Goal: Task Accomplishment & Management: Manage account settings

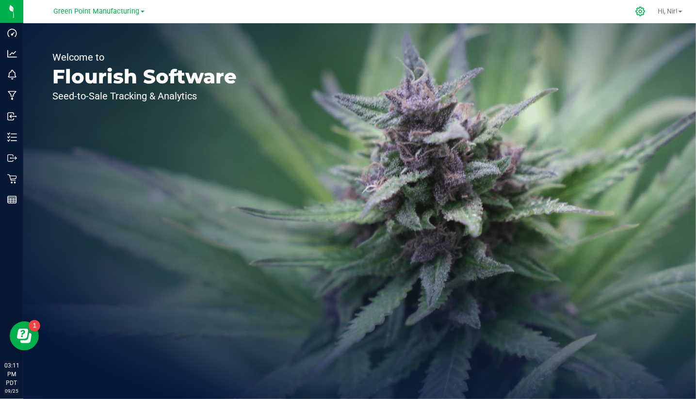
click at [642, 11] on icon at bounding box center [640, 11] width 9 height 9
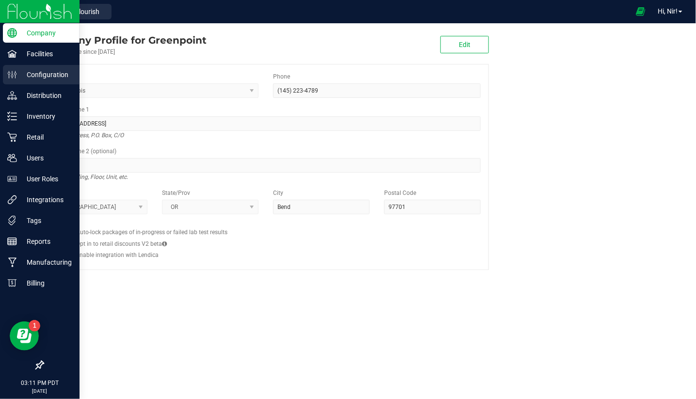
click at [33, 77] on p "Configuration" at bounding box center [46, 75] width 58 height 12
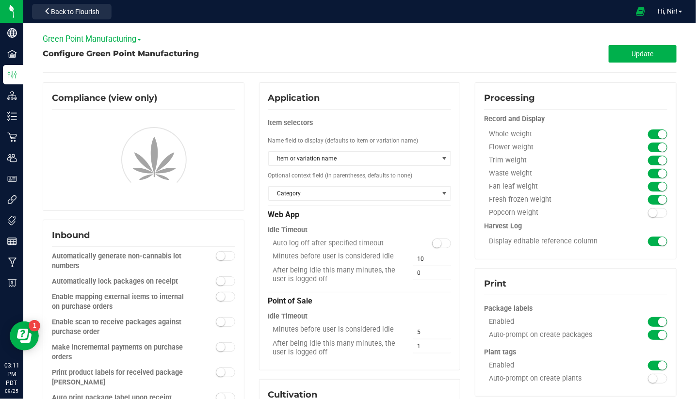
click at [107, 40] on span "Green Point Manufacturing" at bounding box center [92, 38] width 99 height 9
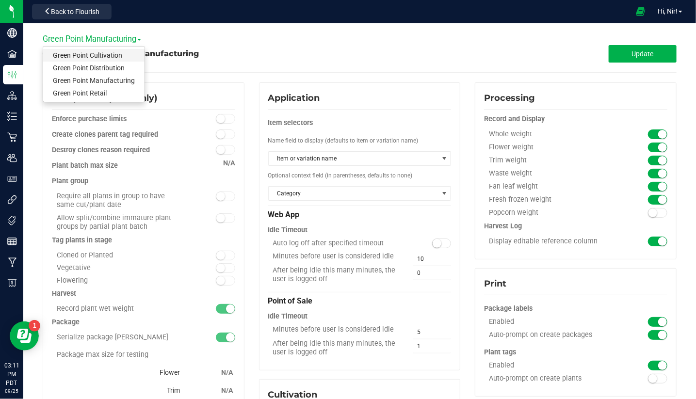
click at [114, 56] on link "Green Point Cultivation" at bounding box center [93, 55] width 101 height 13
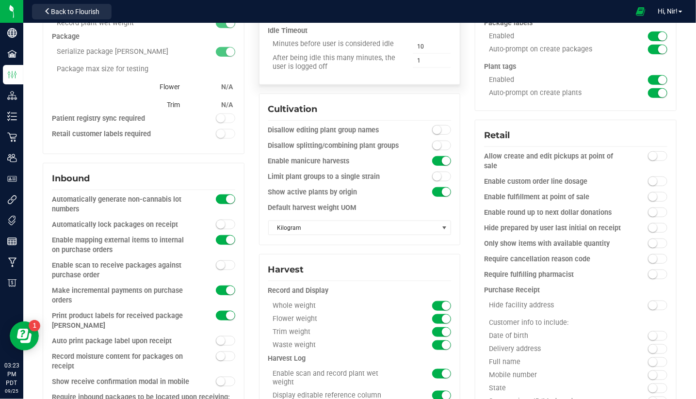
scroll to position [288, 0]
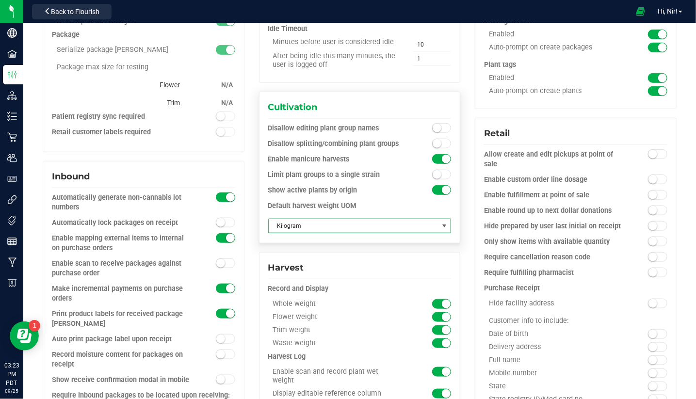
click at [441, 226] on span at bounding box center [445, 226] width 8 height 8
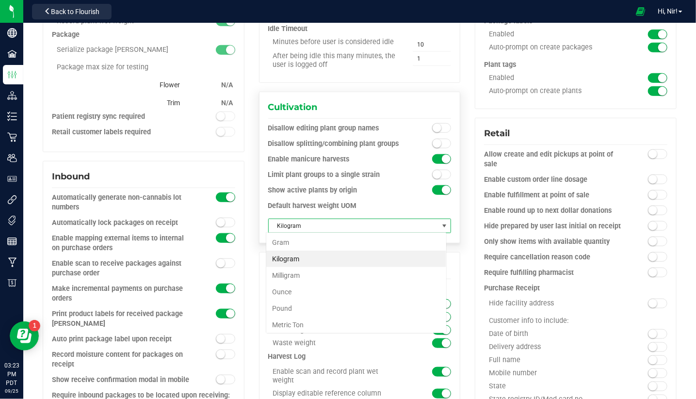
scroll to position [15, 181]
click at [404, 203] on div "Default harvest weight UOM" at bounding box center [359, 206] width 183 height 10
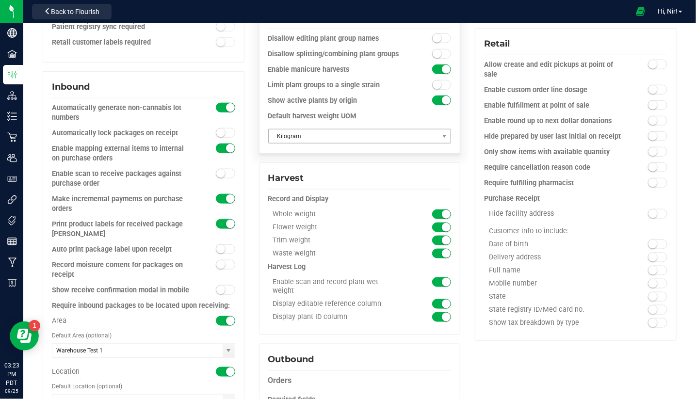
scroll to position [459, 0]
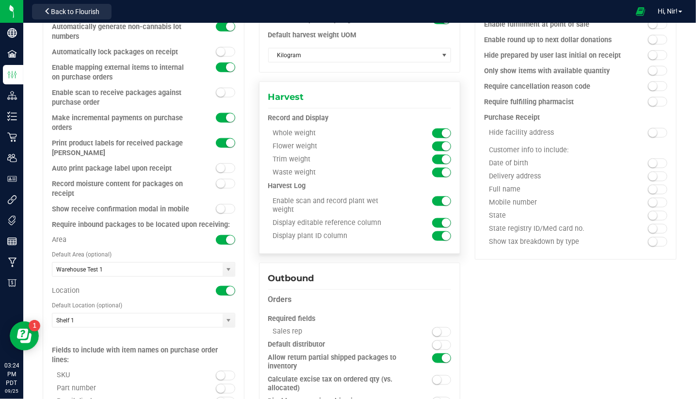
drag, startPoint x: 384, startPoint y: 226, endPoint x: 307, endPoint y: 217, distance: 77.1
click at [307, 219] on div "Display editable reference column" at bounding box center [336, 223] width 137 height 9
drag, startPoint x: 345, startPoint y: 237, endPoint x: 273, endPoint y: 234, distance: 72.4
click at [273, 234] on div "Display plant ID column" at bounding box center [336, 236] width 137 height 9
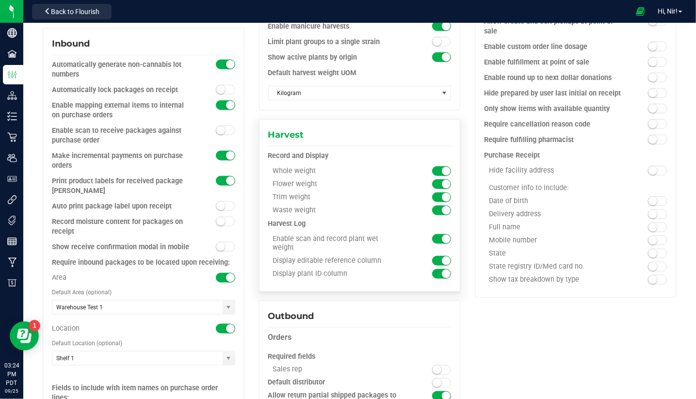
scroll to position [410, 0]
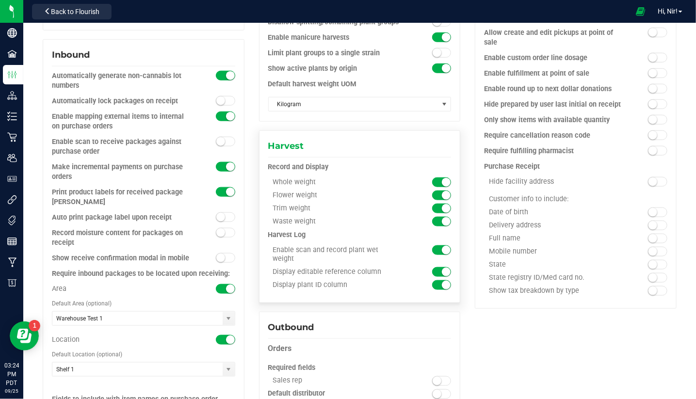
click at [374, 289] on div "Display plant ID column" at bounding box center [359, 287] width 183 height 13
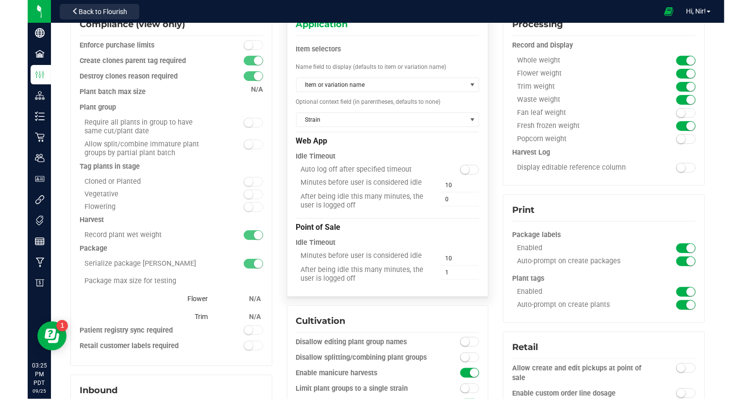
scroll to position [0, 0]
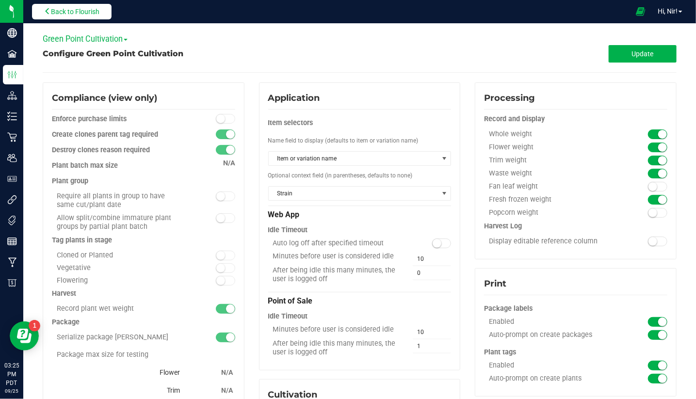
click at [71, 12] on span "Back to Flourish" at bounding box center [75, 12] width 49 height 8
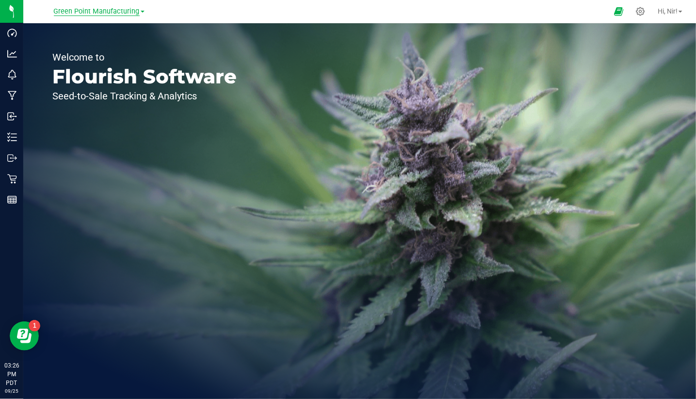
click at [114, 14] on span "Green Point Manufacturing" at bounding box center [97, 11] width 86 height 9
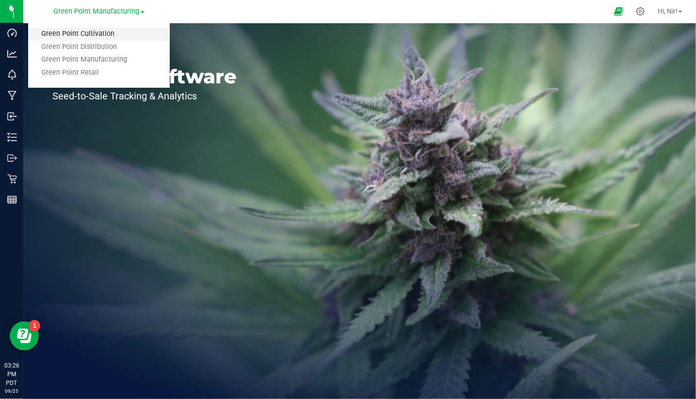
click at [109, 34] on link "Green Point Cultivation" at bounding box center [99, 34] width 142 height 13
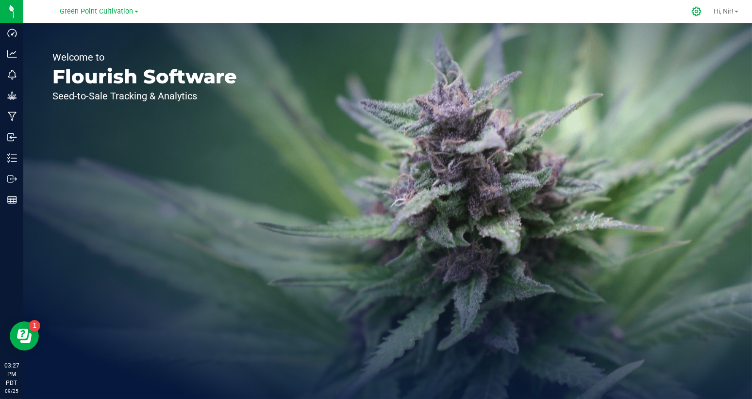
click at [696, 12] on icon at bounding box center [696, 11] width 10 height 10
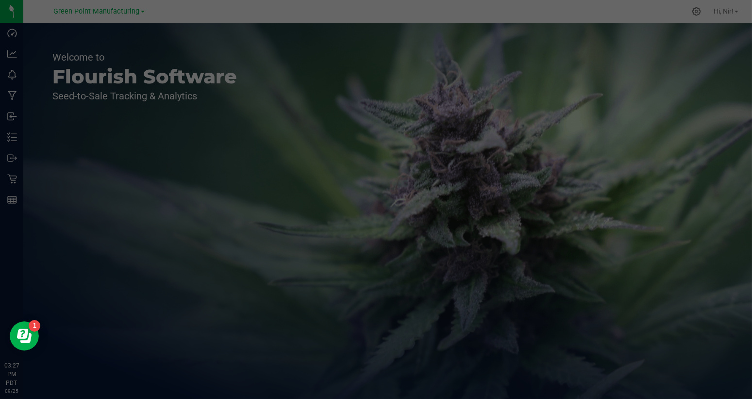
click at [695, 12] on div at bounding box center [376, 199] width 752 height 399
click at [694, 12] on div at bounding box center [376, 199] width 752 height 399
click at [118, 17] on div at bounding box center [376, 199] width 752 height 399
